Goal: Check status: Check status

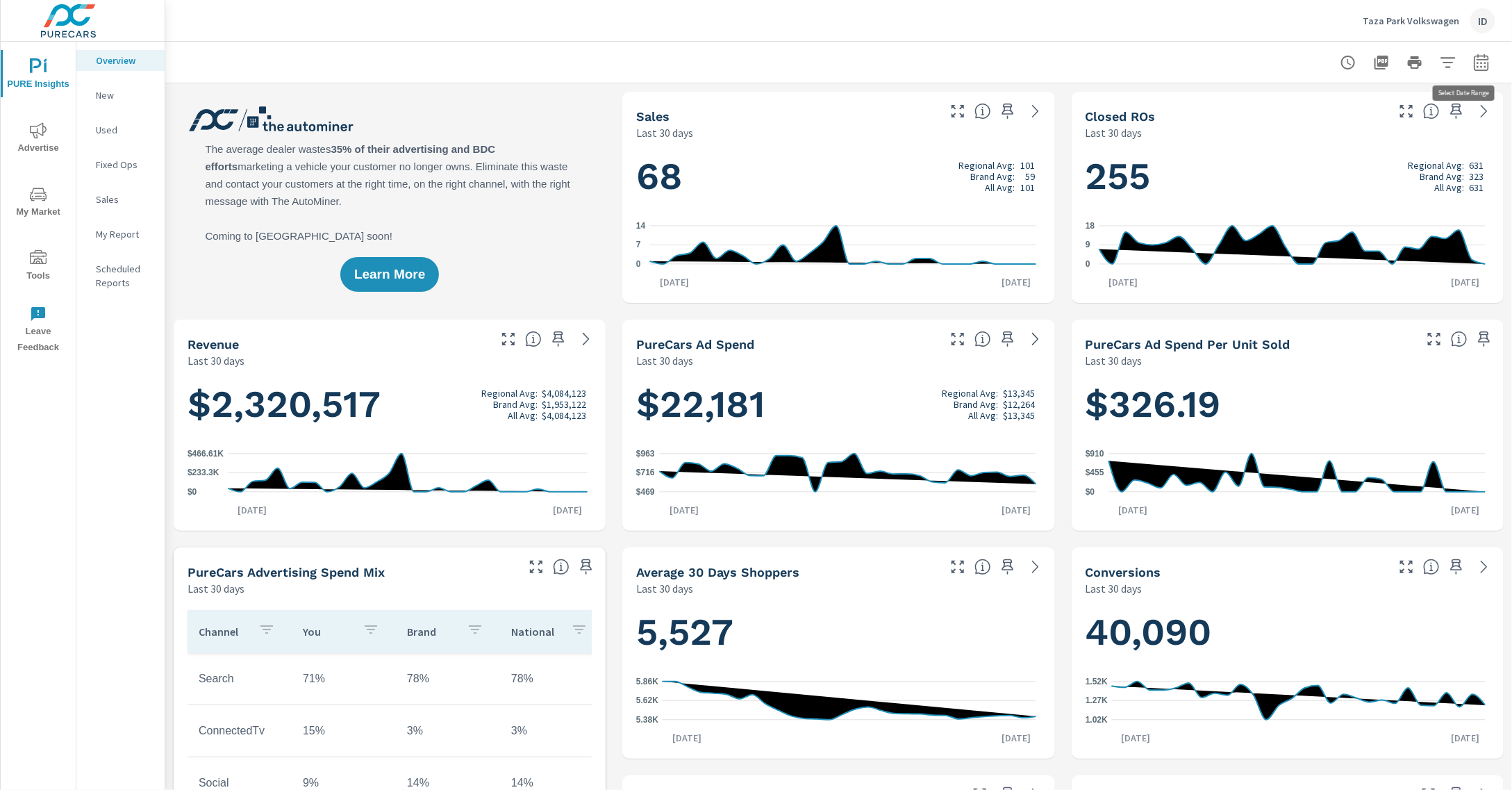
click at [1473, 65] on icon "button" at bounding box center [1482, 63] width 17 height 17
click at [1394, 116] on select "Custom [DATE] Last week Last 7 days Last 14 days Last 30 days Last 45 days Last…" at bounding box center [1357, 120] width 139 height 28
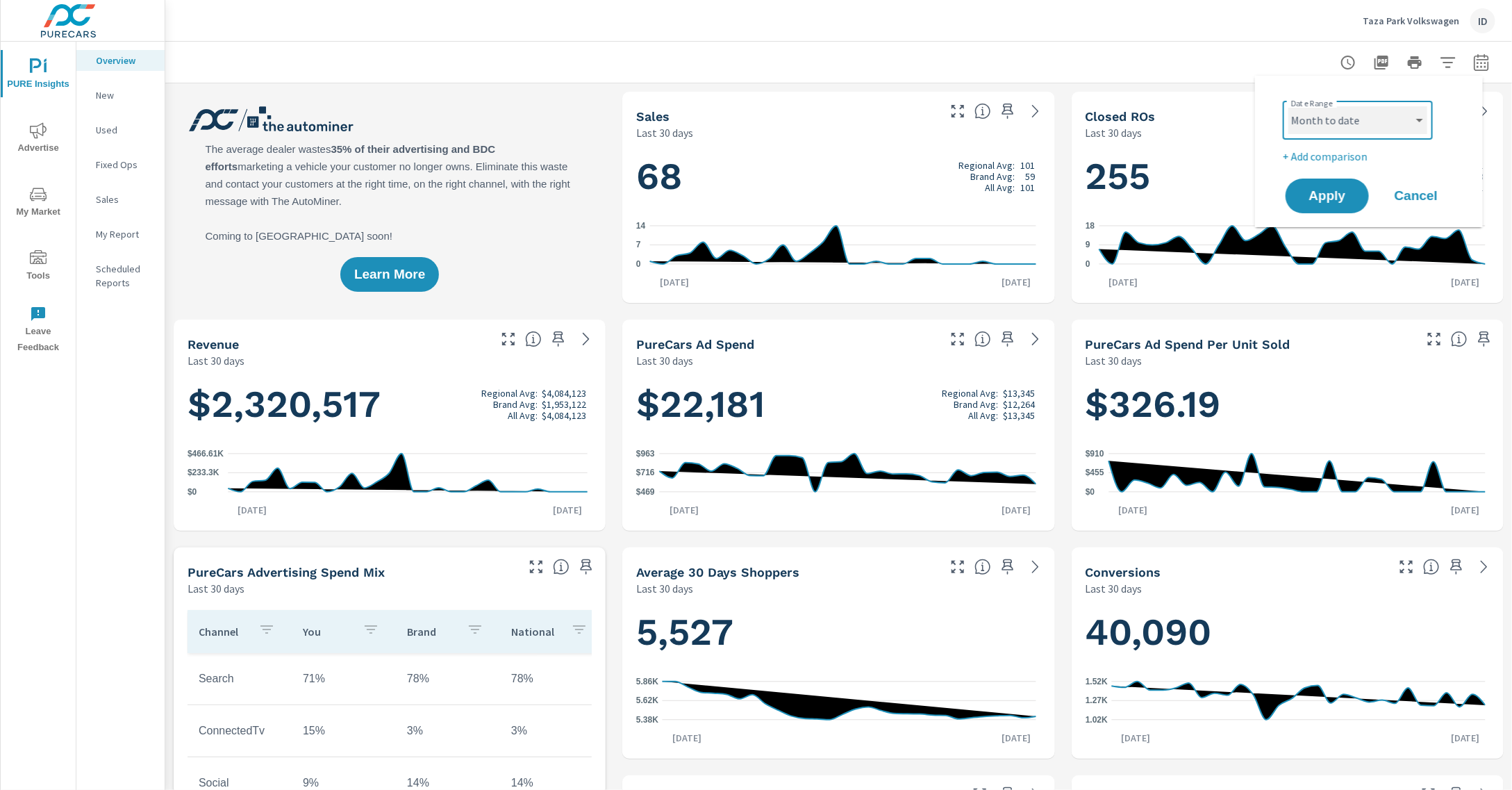
click at [1288, 107] on select "Custom [DATE] Last week Last 7 days Last 14 days Last 30 days Last 45 days Last…" at bounding box center [1357, 120] width 139 height 28
select select "Month to date"
click at [1369, 203] on div "Apply Cancel" at bounding box center [1372, 196] width 178 height 40
click at [1345, 202] on span "Apply" at bounding box center [1327, 196] width 57 height 13
